Goal: Task Accomplishment & Management: Manage account settings

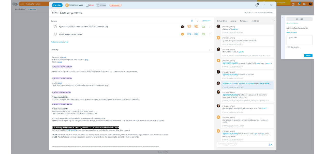
scroll to position [286, 0]
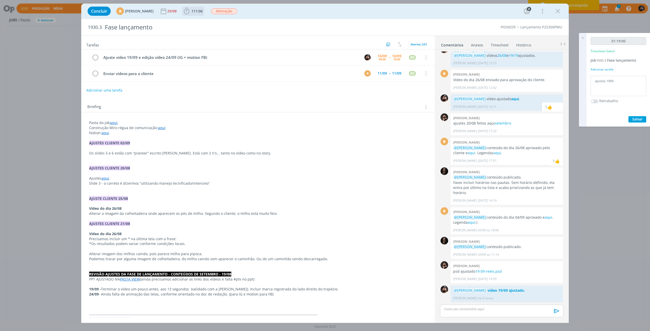
click at [201, 13] on span "111:06" at bounding box center [193, 11] width 21 height 8
click at [198, 25] on icon "dialog" at bounding box center [193, 22] width 9 height 7
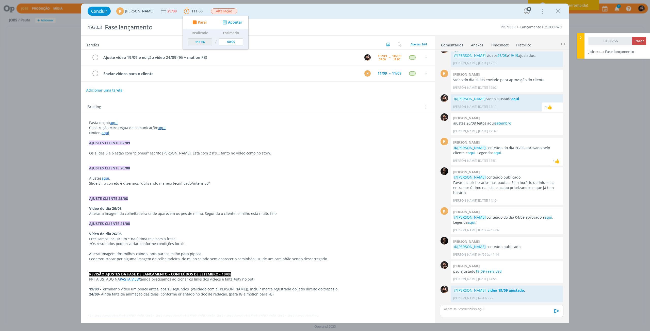
type input "01:06:56"
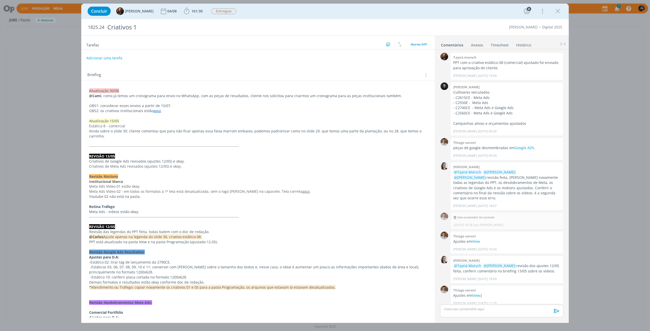
scroll to position [501, 0]
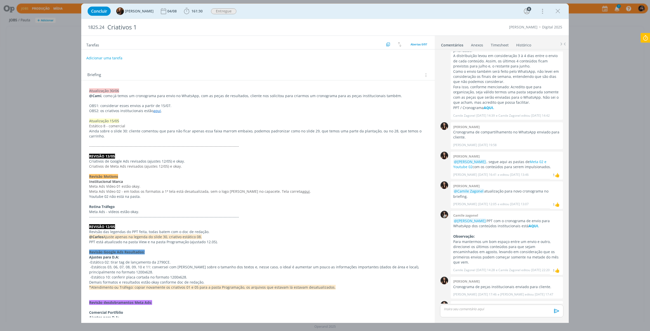
click at [648, 38] on icon at bounding box center [645, 38] width 9 height 10
click at [509, 45] on li "Timesheet" at bounding box center [503, 43] width 25 height 7
click at [504, 48] on ul "Comentários Anexos 0 Timesheet Histórico" at bounding box center [502, 43] width 134 height 14
click at [501, 42] on link "Timesheet" at bounding box center [500, 43] width 18 height 7
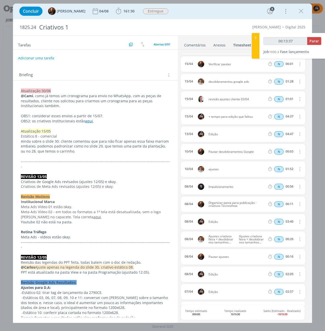
scroll to position [1847, 0]
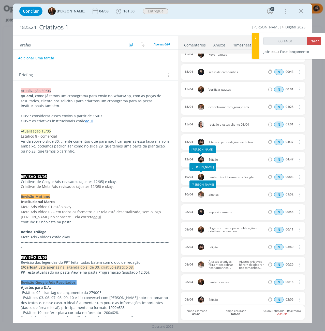
click at [203, 160] on img "dialog" at bounding box center [201, 159] width 6 height 6
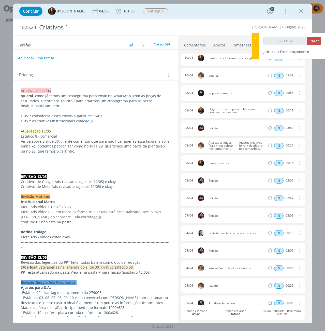
scroll to position [1974, 0]
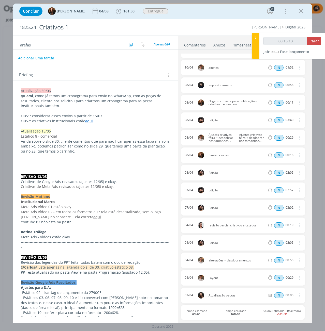
drag, startPoint x: 149, startPoint y: 30, endPoint x: 242, endPoint y: 169, distance: 166.1
click at [242, 169] on div "08/04 Edição N 02:05 Excluir Editar" at bounding box center [243, 172] width 124 height 15
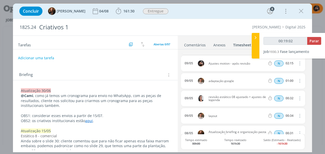
scroll to position [831, 0]
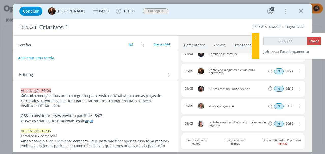
click at [299, 87] on icon "dialog" at bounding box center [299, 89] width 6 height 6
click at [285, 103] on link "Editar" at bounding box center [285, 106] width 40 height 8
click at [304, 91] on div "N 02:15" at bounding box center [300, 89] width 69 height 6
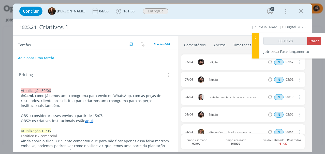
scroll to position [2097, 0]
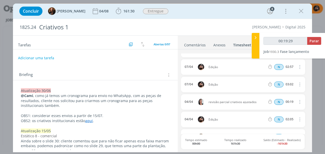
click at [296, 86] on icon "dialog" at bounding box center [299, 85] width 6 height 6
click at [297, 84] on icon "dialog" at bounding box center [299, 85] width 6 height 6
click at [298, 69] on icon "dialog" at bounding box center [299, 67] width 6 height 6
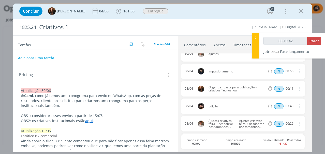
scroll to position [1995, 0]
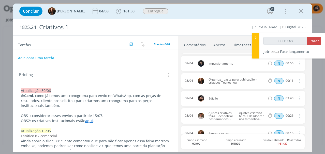
click at [298, 99] on icon "dialog" at bounding box center [299, 98] width 6 height 6
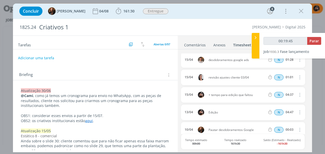
click at [297, 98] on icon "dialog" at bounding box center [299, 95] width 6 height 6
click at [297, 96] on icon "dialog" at bounding box center [299, 95] width 6 height 6
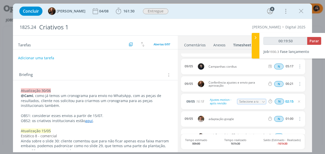
scroll to position [827, 0]
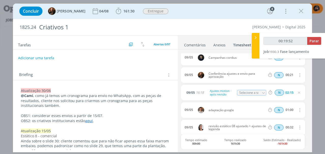
click at [297, 93] on icon "dialog" at bounding box center [299, 93] width 4 height 4
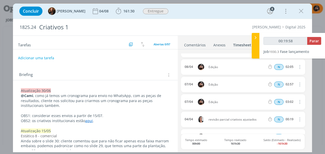
scroll to position [2071, 0]
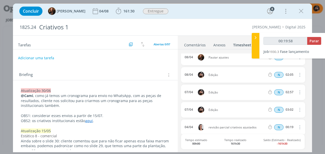
click at [298, 109] on icon "dialog" at bounding box center [299, 110] width 6 height 6
drag, startPoint x: 294, startPoint y: 100, endPoint x: 297, endPoint y: 110, distance: 10.0
click at [294, 100] on link "Editar" at bounding box center [285, 102] width 40 height 8
click at [298, 110] on icon "dialog" at bounding box center [299, 110] width 4 height 4
click at [297, 94] on icon "dialog" at bounding box center [299, 92] width 6 height 6
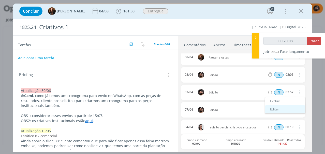
click at [297, 108] on link "Editar" at bounding box center [285, 110] width 40 height 8
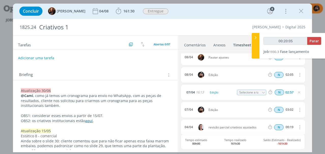
click at [297, 93] on icon "dialog" at bounding box center [299, 93] width 4 height 4
click at [298, 74] on icon "dialog" at bounding box center [299, 75] width 6 height 6
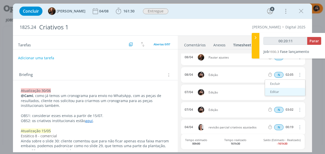
click at [296, 91] on link "Editar" at bounding box center [285, 92] width 40 height 8
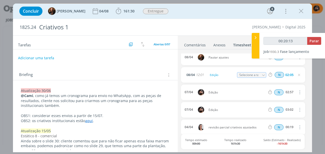
click at [297, 74] on icon "dialog" at bounding box center [299, 75] width 4 height 4
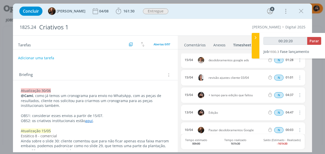
scroll to position [1894, 0]
click at [299, 112] on icon "dialog" at bounding box center [299, 112] width 6 height 6
drag, startPoint x: 292, startPoint y: 103, endPoint x: 294, endPoint y: 109, distance: 6.0
click at [292, 103] on link "Editar" at bounding box center [285, 104] width 40 height 8
click at [298, 114] on icon "dialog" at bounding box center [299, 113] width 4 height 4
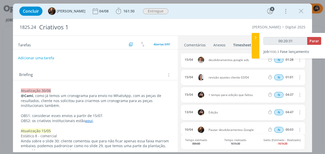
click at [297, 98] on button "dialog" at bounding box center [299, 95] width 12 height 8
click at [296, 109] on link "Editar" at bounding box center [285, 112] width 40 height 8
click at [297, 95] on icon "dialog" at bounding box center [299, 95] width 4 height 4
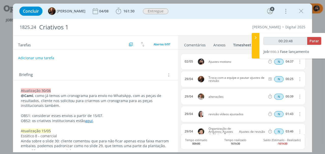
scroll to position [1284, 0]
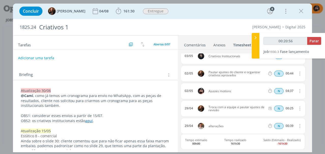
click at [297, 92] on icon "dialog" at bounding box center [299, 91] width 6 height 6
drag, startPoint x: 297, startPoint y: 108, endPoint x: 297, endPoint y: 103, distance: 5.6
click at [297, 108] on link "Editar" at bounding box center [285, 108] width 40 height 8
click at [297, 92] on icon "dialog" at bounding box center [299, 91] width 4 height 4
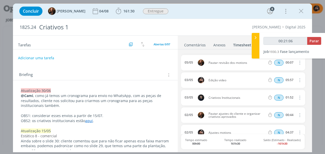
scroll to position [1233, 0]
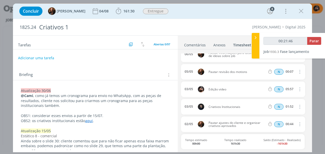
click at [296, 90] on icon "dialog" at bounding box center [299, 89] width 6 height 6
drag, startPoint x: 296, startPoint y: 106, endPoint x: 298, endPoint y: 96, distance: 10.8
click at [296, 106] on link "Editar" at bounding box center [285, 107] width 40 height 8
click at [302, 89] on div "N 05:57" at bounding box center [300, 89] width 69 height 6
click at [299, 91] on icon "dialog" at bounding box center [299, 90] width 4 height 4
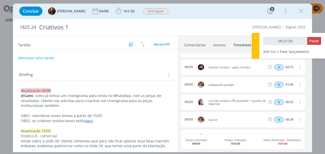
scroll to position [827, 0]
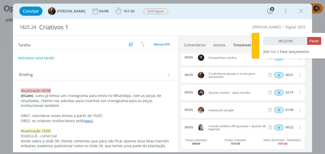
click at [297, 94] on icon "dialog" at bounding box center [299, 93] width 6 height 6
drag, startPoint x: 297, startPoint y: 108, endPoint x: 296, endPoint y: 105, distance: 2.7
click at [297, 108] on link "Editar" at bounding box center [285, 110] width 40 height 8
click at [297, 93] on icon "dialog" at bounding box center [299, 93] width 4 height 4
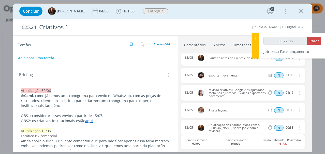
scroll to position [675, 0]
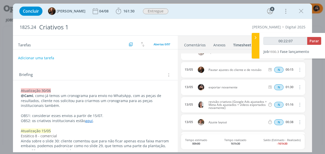
click at [296, 89] on icon "dialog" at bounding box center [299, 87] width 6 height 6
drag, startPoint x: 297, startPoint y: 101, endPoint x: 294, endPoint y: 89, distance: 12.5
click at [297, 101] on link "Editar" at bounding box center [285, 105] width 40 height 8
click at [297, 87] on icon "dialog" at bounding box center [299, 88] width 4 height 4
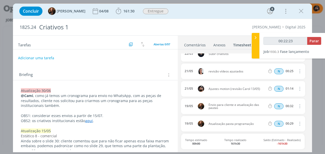
scroll to position [573, 0]
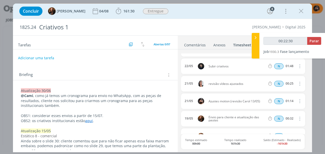
click at [297, 101] on icon "dialog" at bounding box center [299, 101] width 6 height 6
click at [295, 116] on link "Editar" at bounding box center [285, 119] width 40 height 8
click at [297, 103] on icon "dialog" at bounding box center [299, 102] width 4 height 4
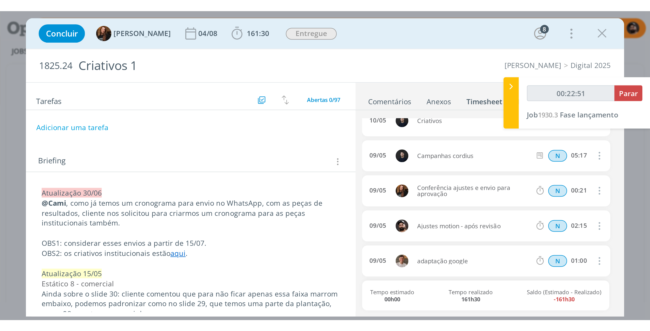
scroll to position [914, 0]
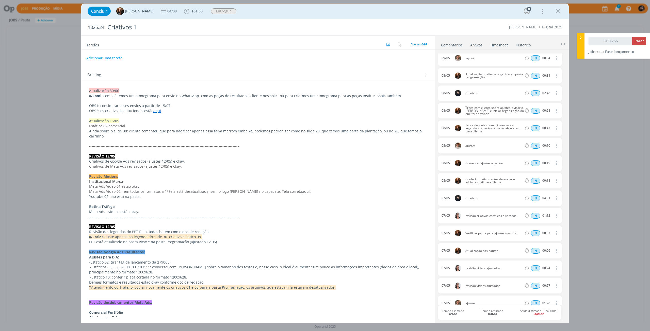
type input "01:07:56"
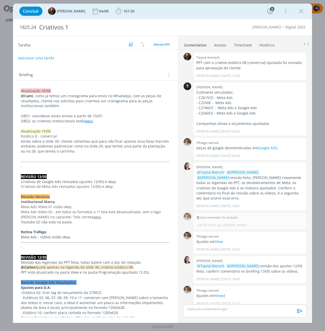
scroll to position [501, 0]
